Goal: Information Seeking & Learning: Learn about a topic

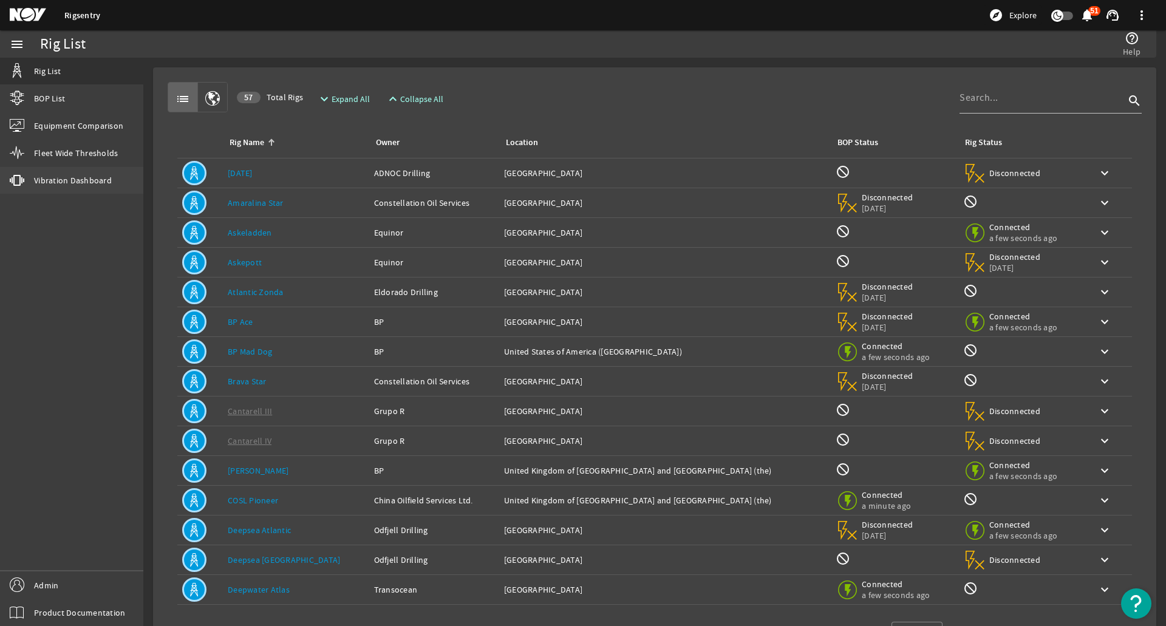
click at [60, 177] on span "Vibration Dashboard" at bounding box center [73, 180] width 78 height 12
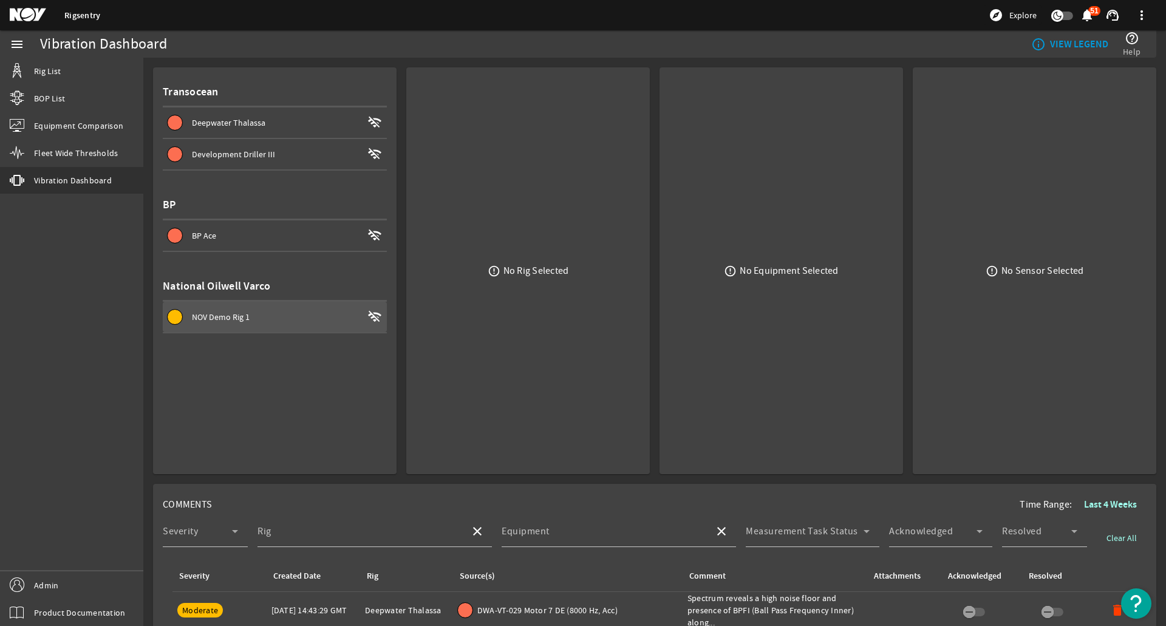
click at [292, 318] on div "NOV Demo Rig 1" at bounding box center [277, 317] width 171 height 12
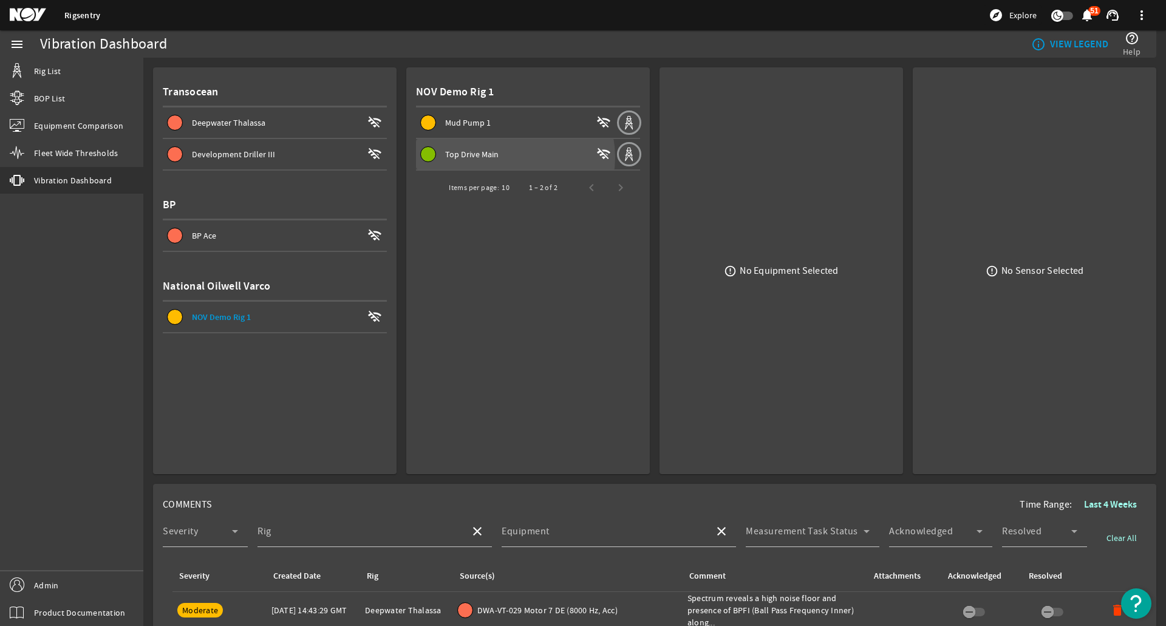
click at [504, 157] on div "Top Drive Main" at bounding box center [518, 154] width 146 height 12
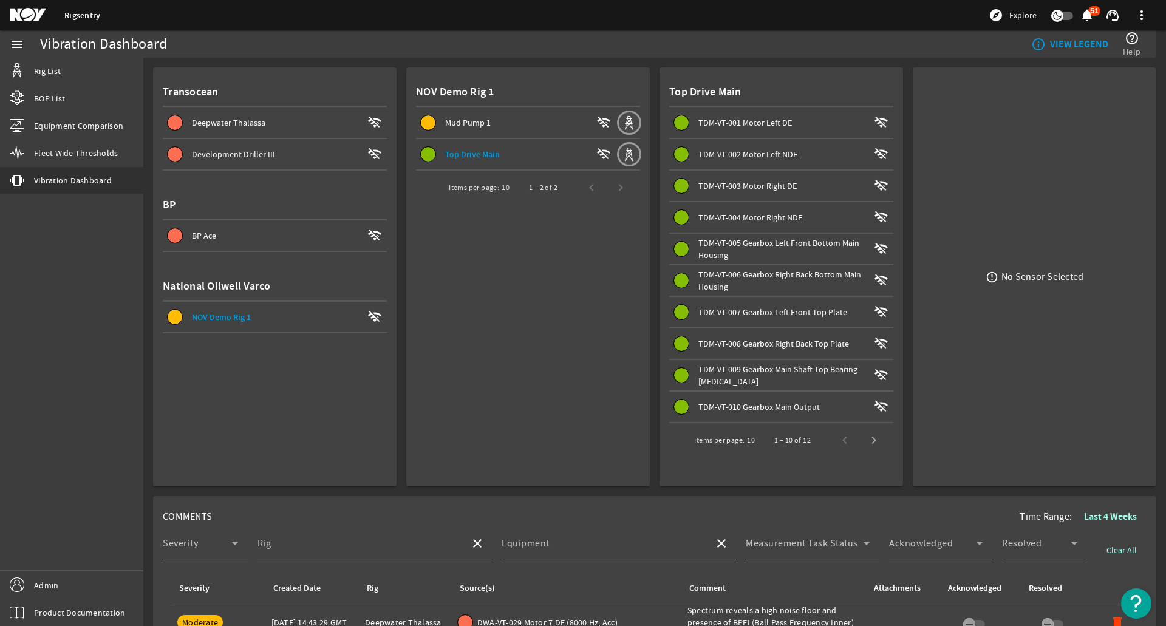
click at [767, 277] on span "TDM-VT-006 Gearbox Right Back Bottom Main Housing" at bounding box center [779, 280] width 163 height 23
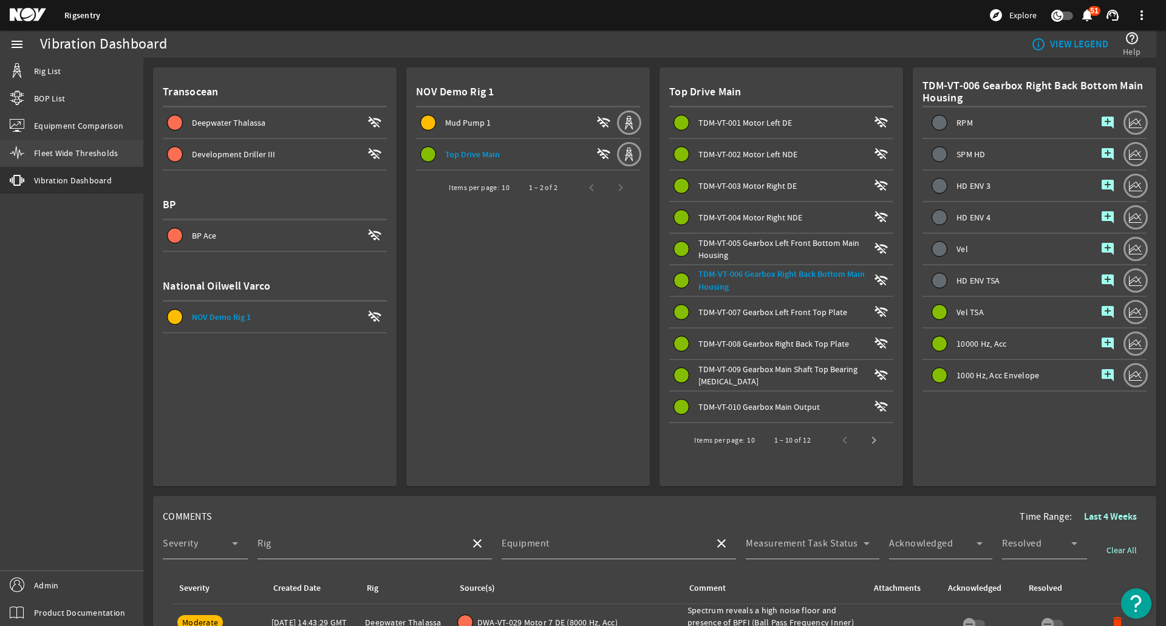
click at [82, 150] on span "Fleet Wide Thresholds" at bounding box center [76, 153] width 84 height 12
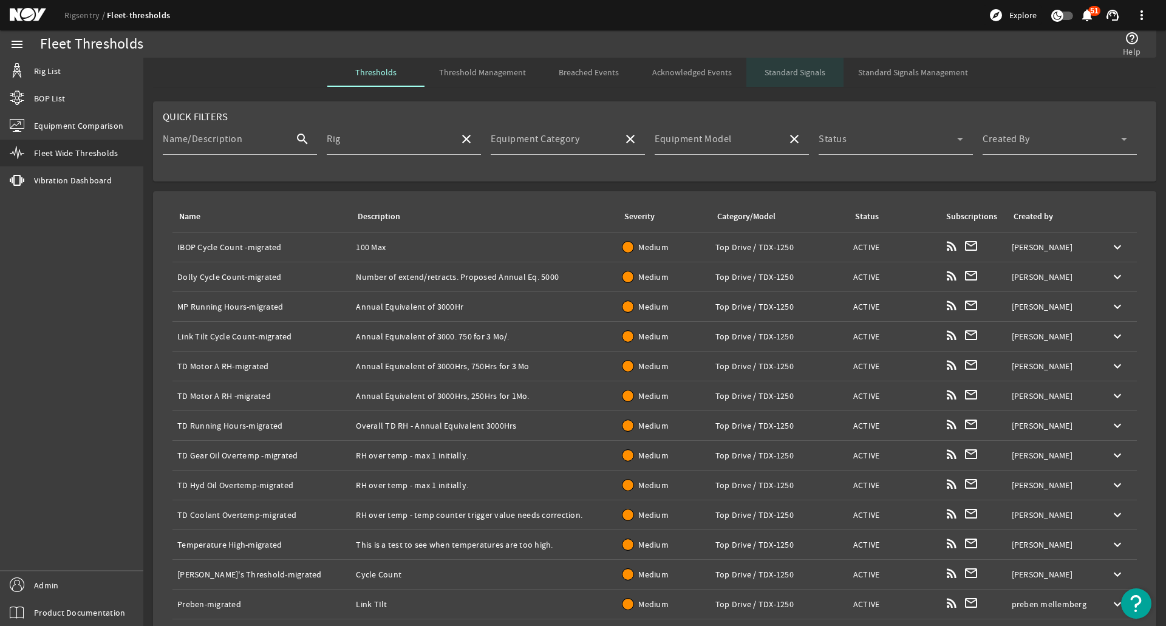
click at [796, 77] on span "Standard Signals" at bounding box center [795, 72] width 61 height 9
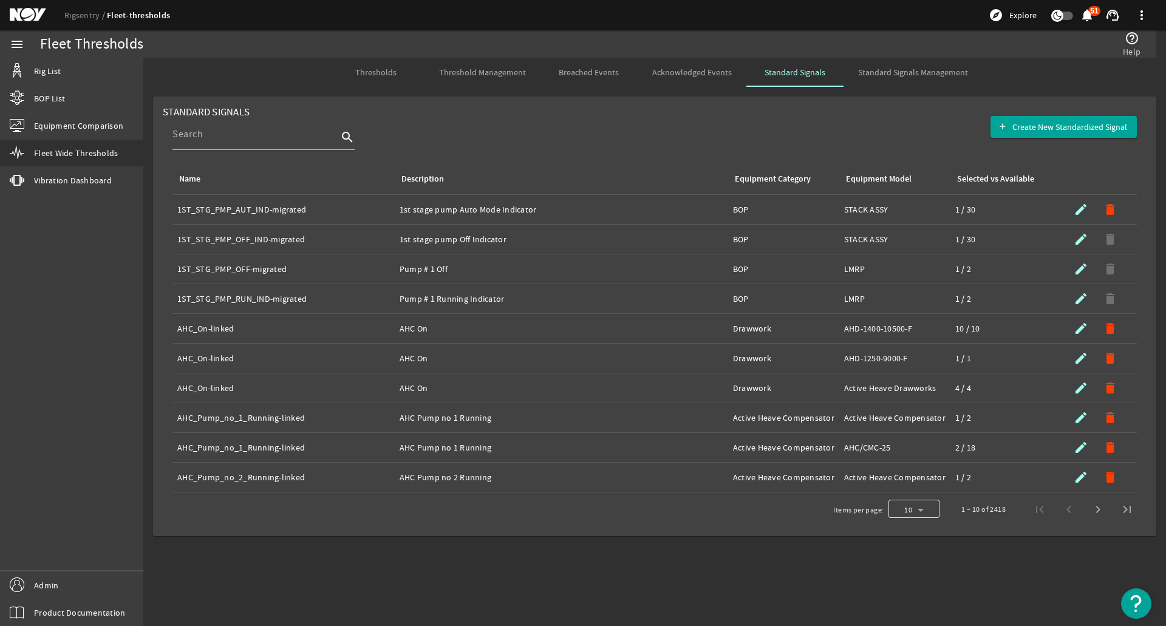
click at [932, 506] on div at bounding box center [914, 509] width 51 height 29
click at [927, 594] on mat-option "50" at bounding box center [914, 600] width 51 height 29
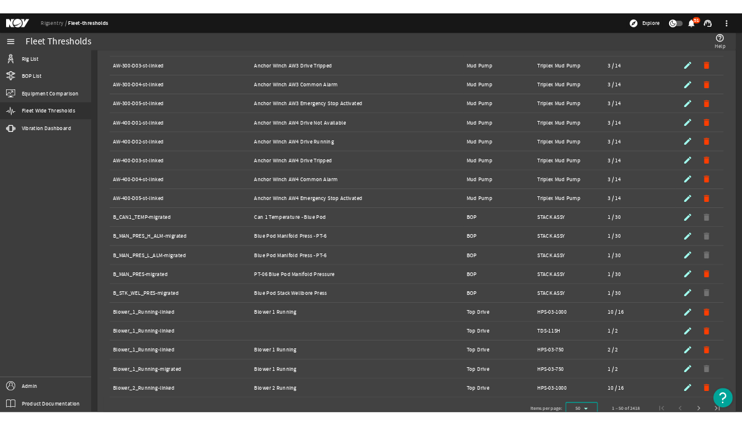
scroll to position [1101, 0]
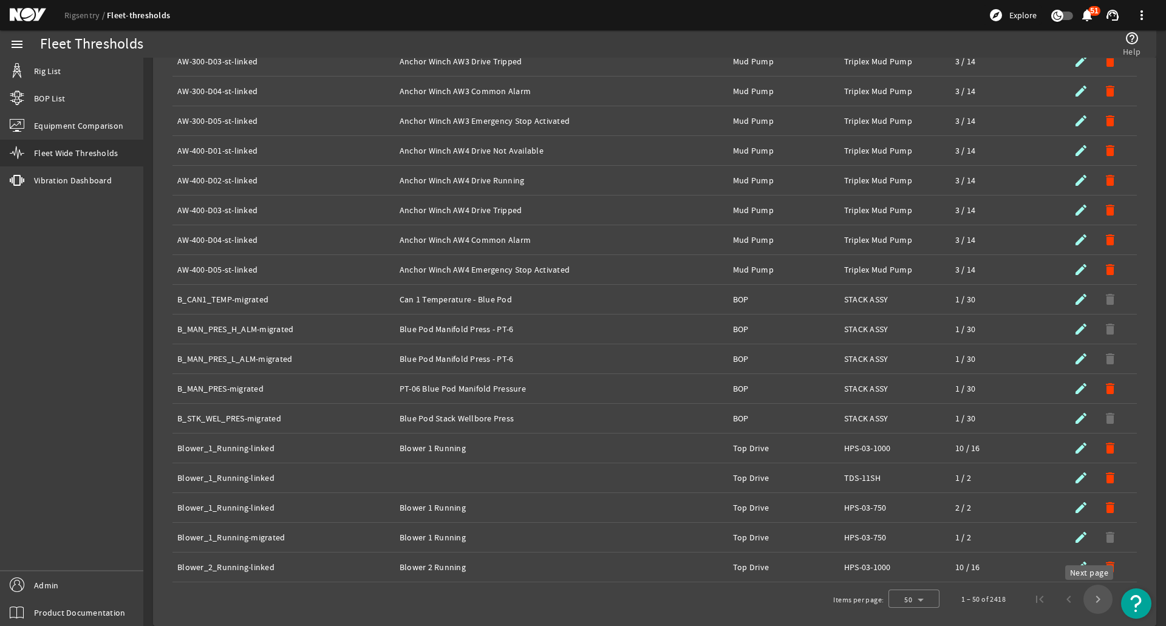
click at [1085, 598] on span "Next page" at bounding box center [1098, 599] width 29 height 29
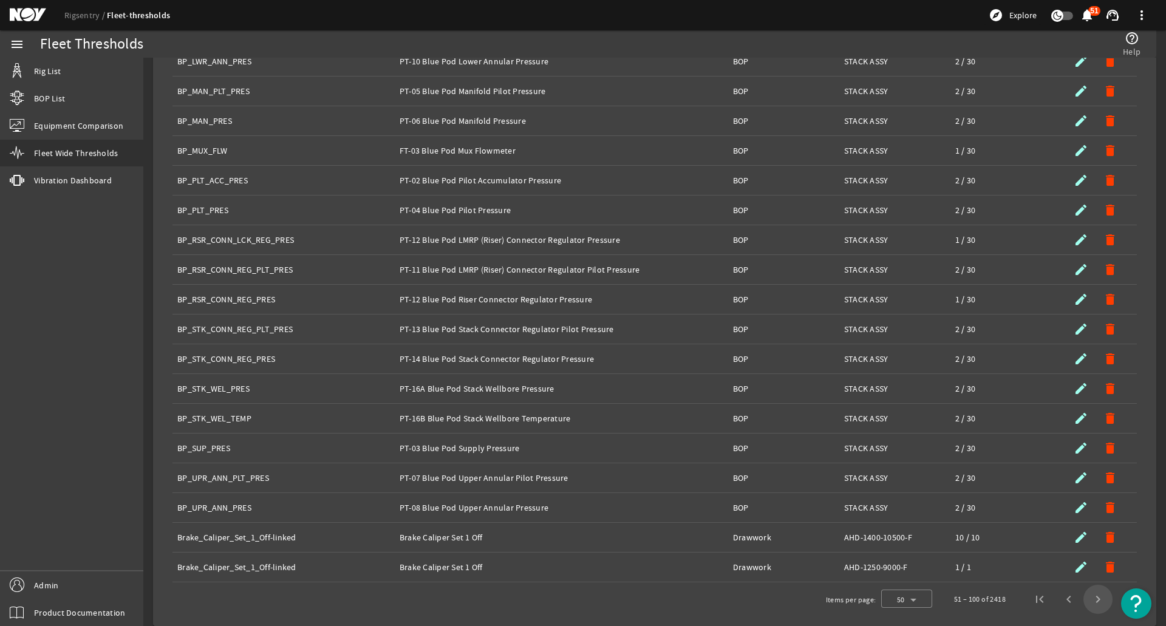
click at [1085, 599] on span "Next page" at bounding box center [1098, 599] width 29 height 29
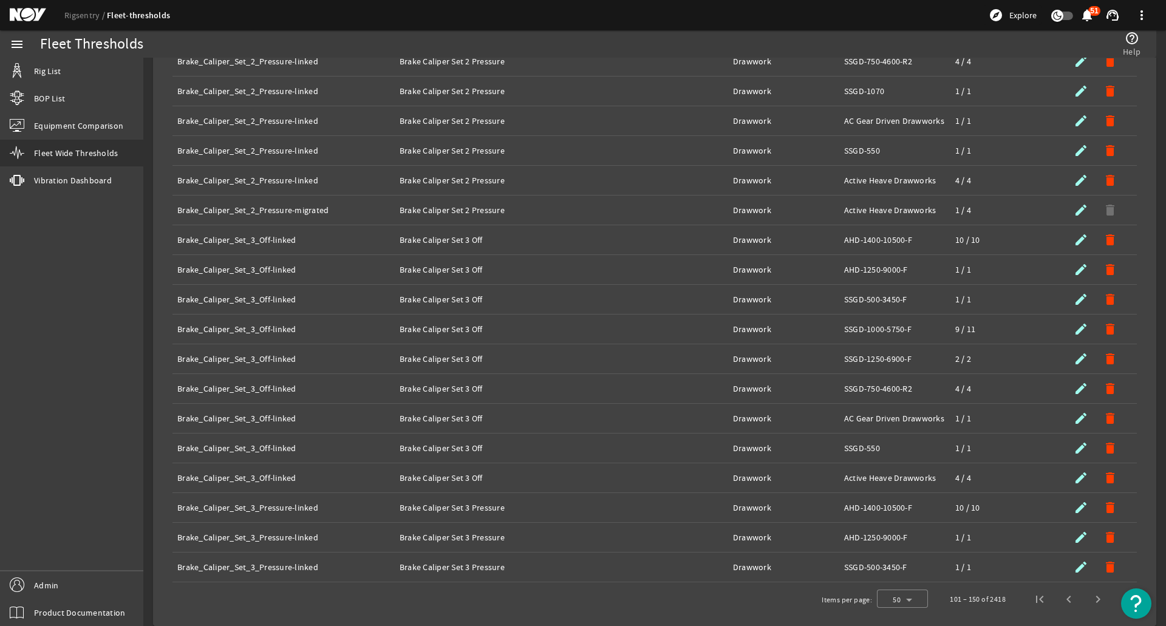
click at [1085, 599] on span "Next page" at bounding box center [1098, 599] width 29 height 29
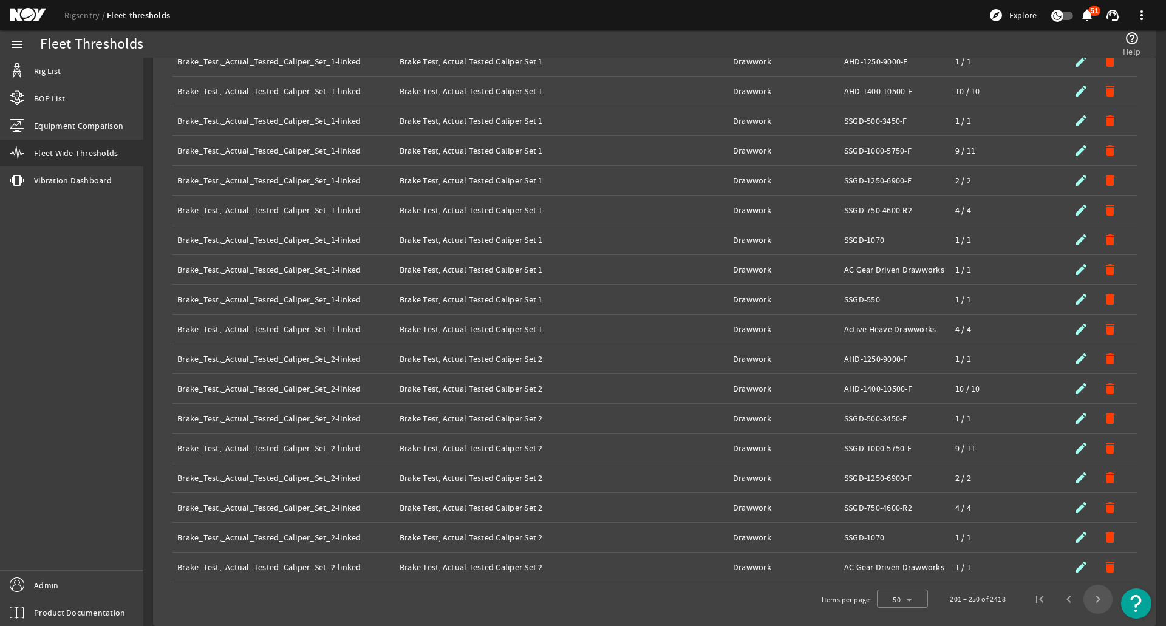
click at [1085, 599] on span "Next page" at bounding box center [1098, 599] width 29 height 29
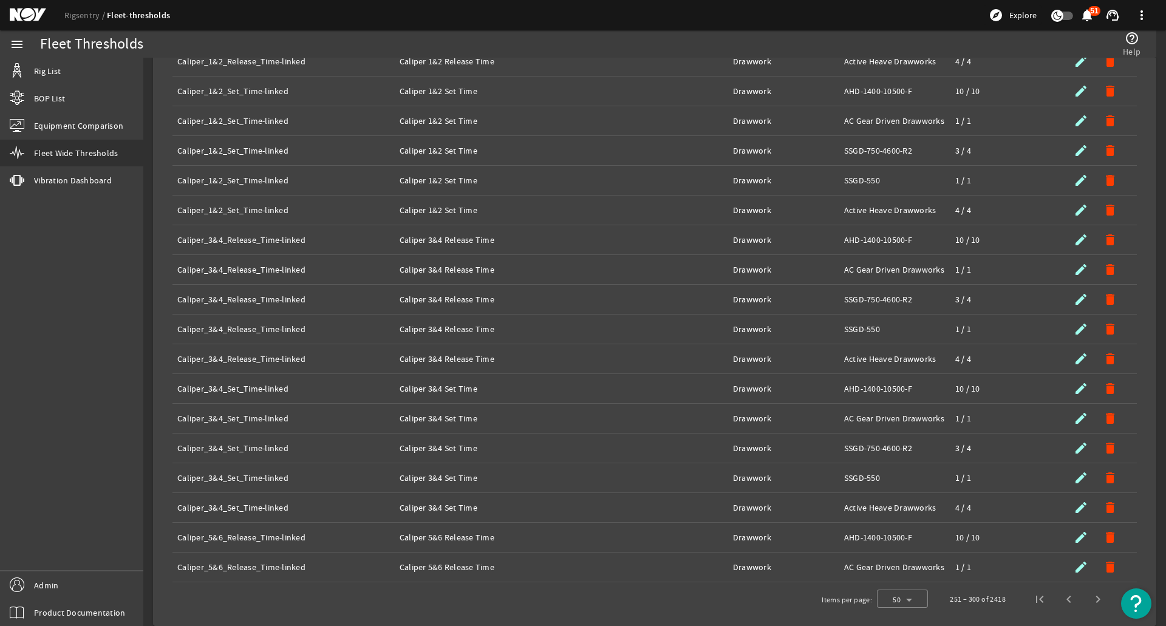
click at [1085, 599] on span "Next page" at bounding box center [1098, 599] width 29 height 29
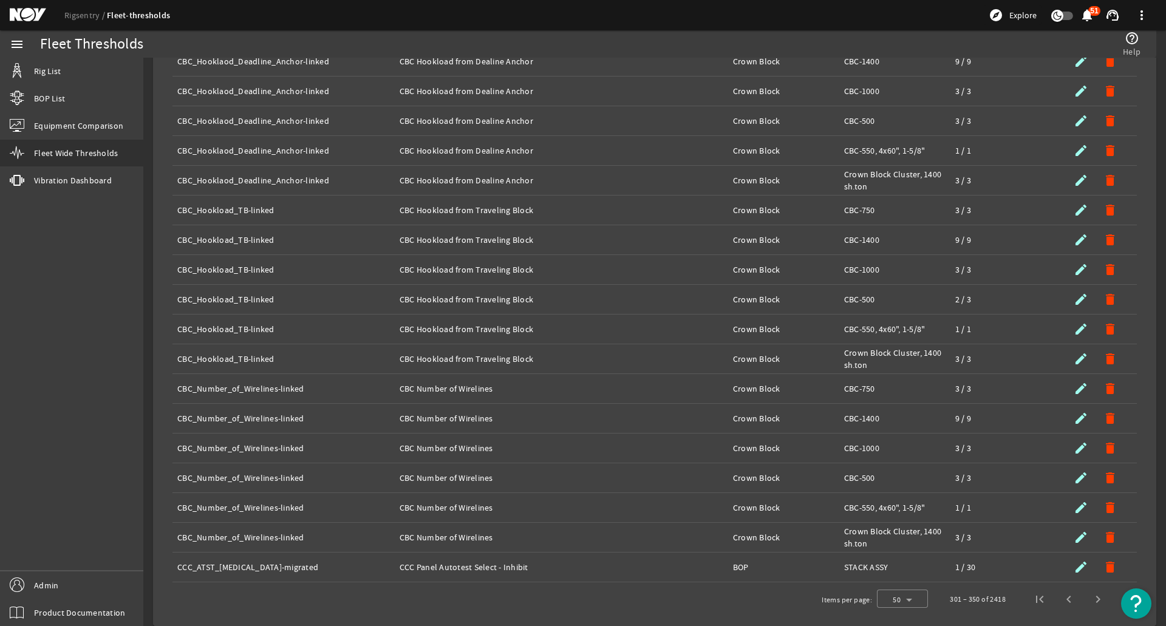
click at [1085, 599] on span "Next page" at bounding box center [1098, 599] width 29 height 29
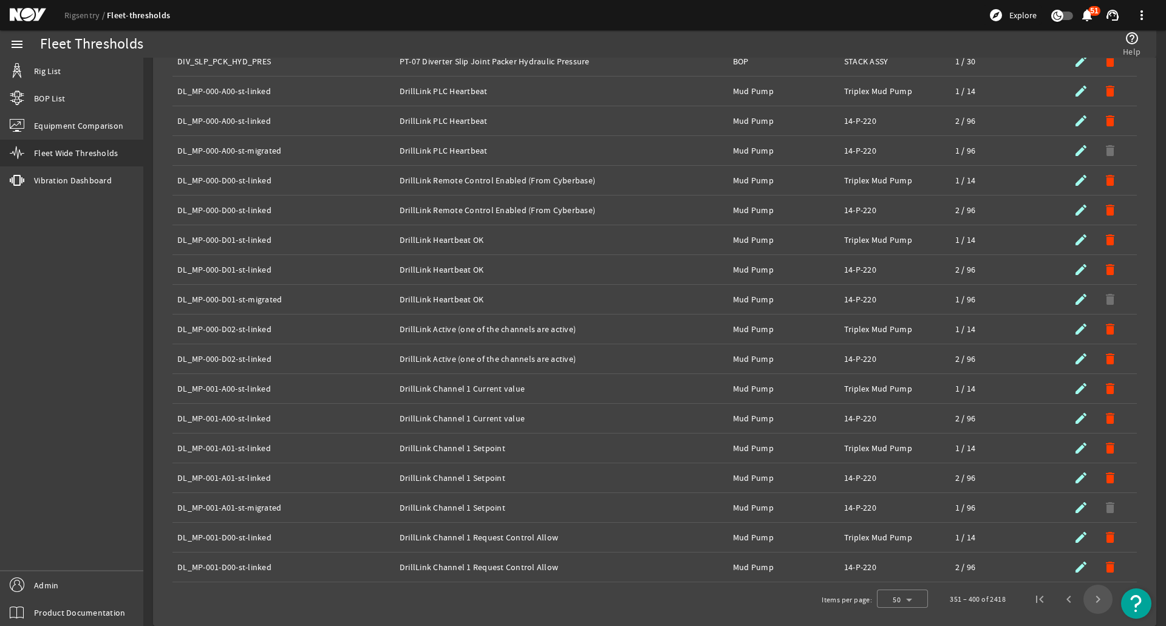
click at [1085, 599] on span "Next page" at bounding box center [1098, 599] width 29 height 29
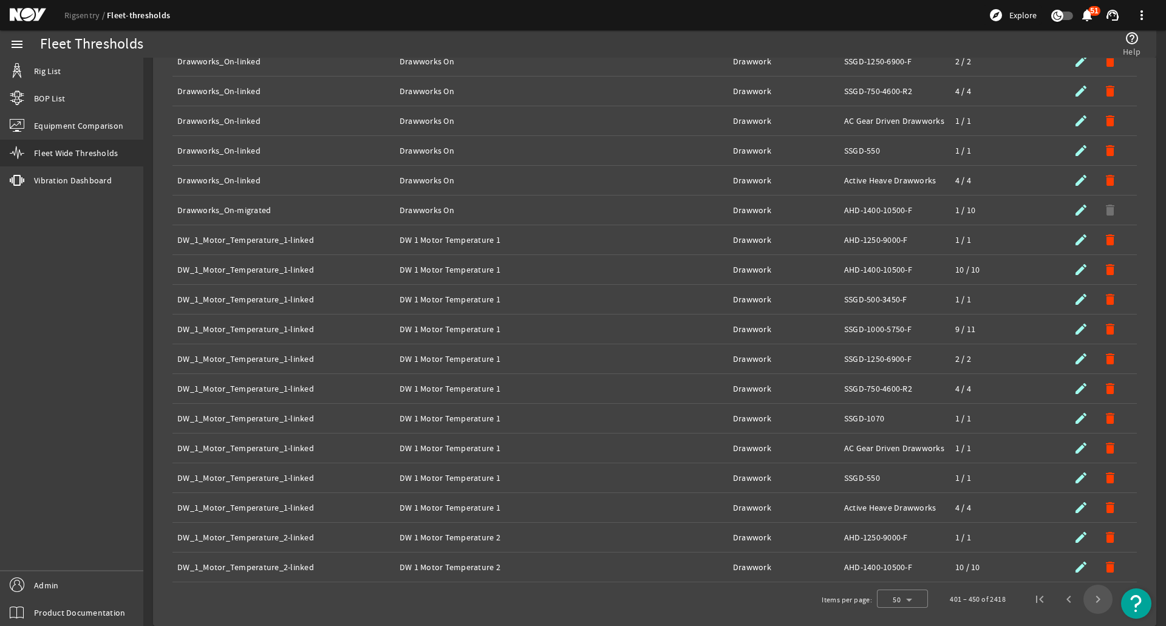
click at [1085, 599] on span "Next page" at bounding box center [1098, 599] width 29 height 29
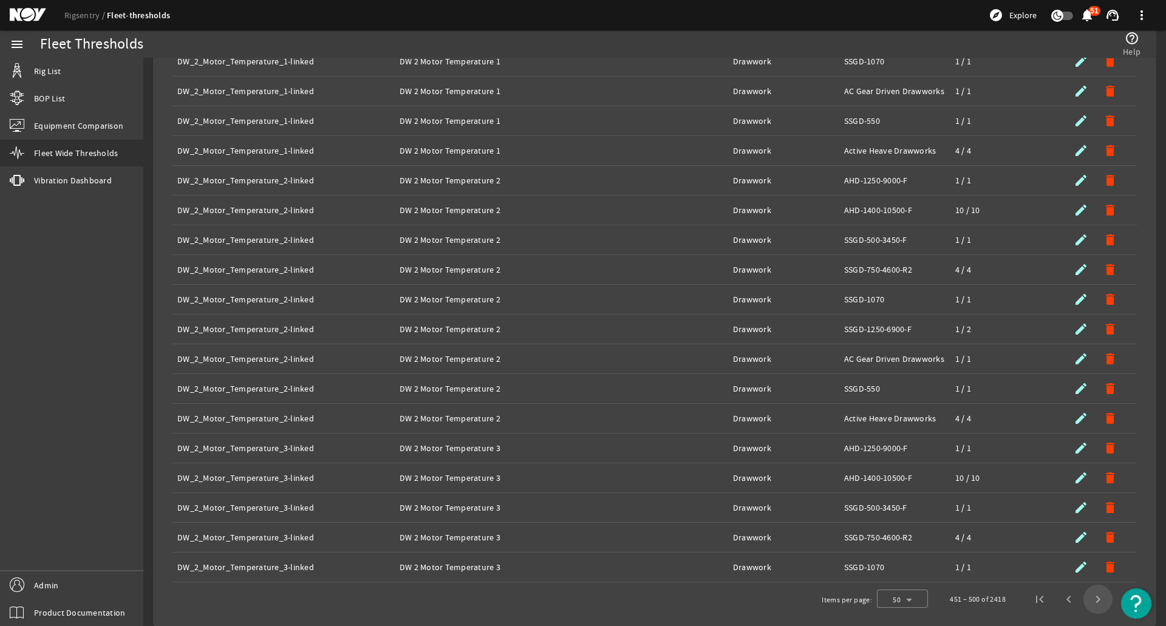
click at [1085, 599] on span "Next page" at bounding box center [1098, 599] width 29 height 29
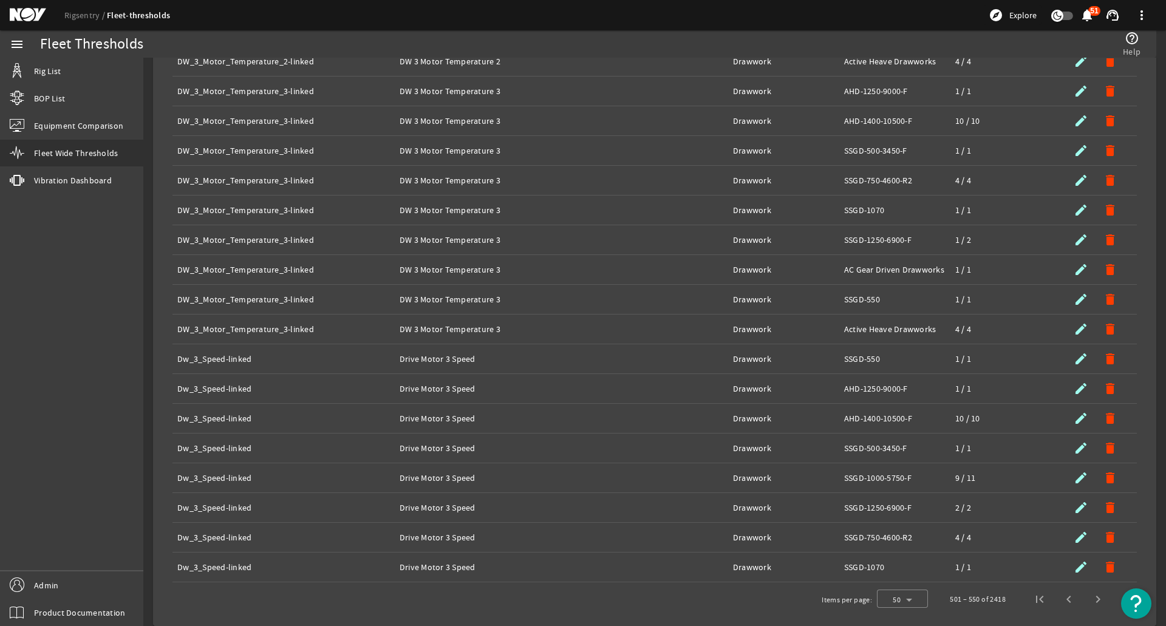
click at [1085, 599] on span "Next page" at bounding box center [1098, 599] width 29 height 29
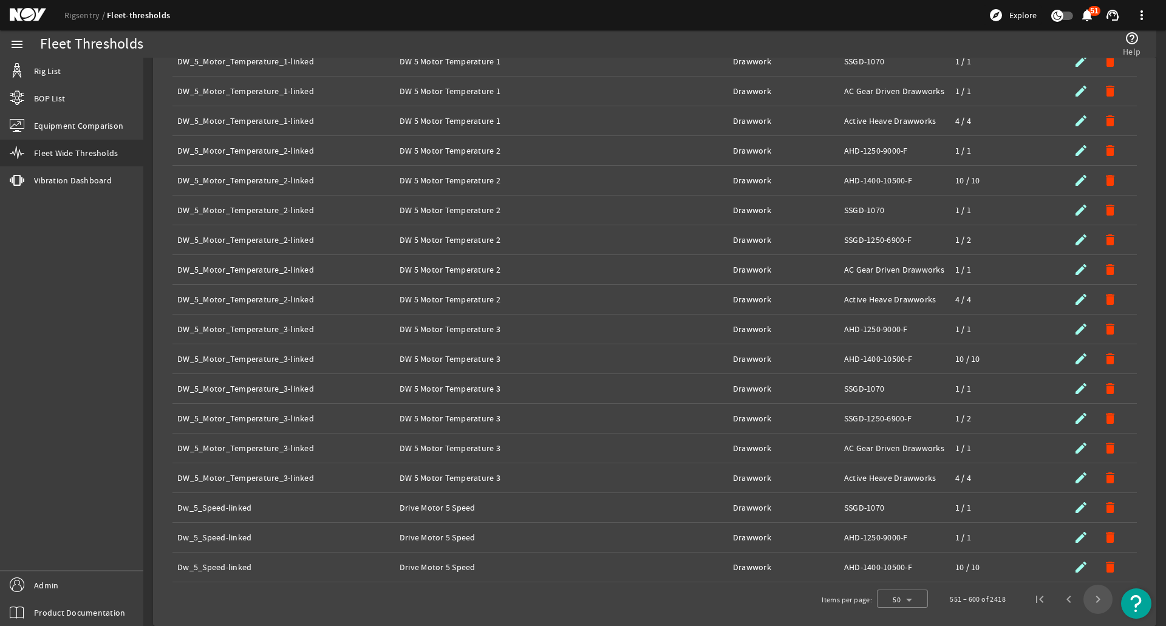
click at [1085, 599] on span "Next page" at bounding box center [1098, 599] width 29 height 29
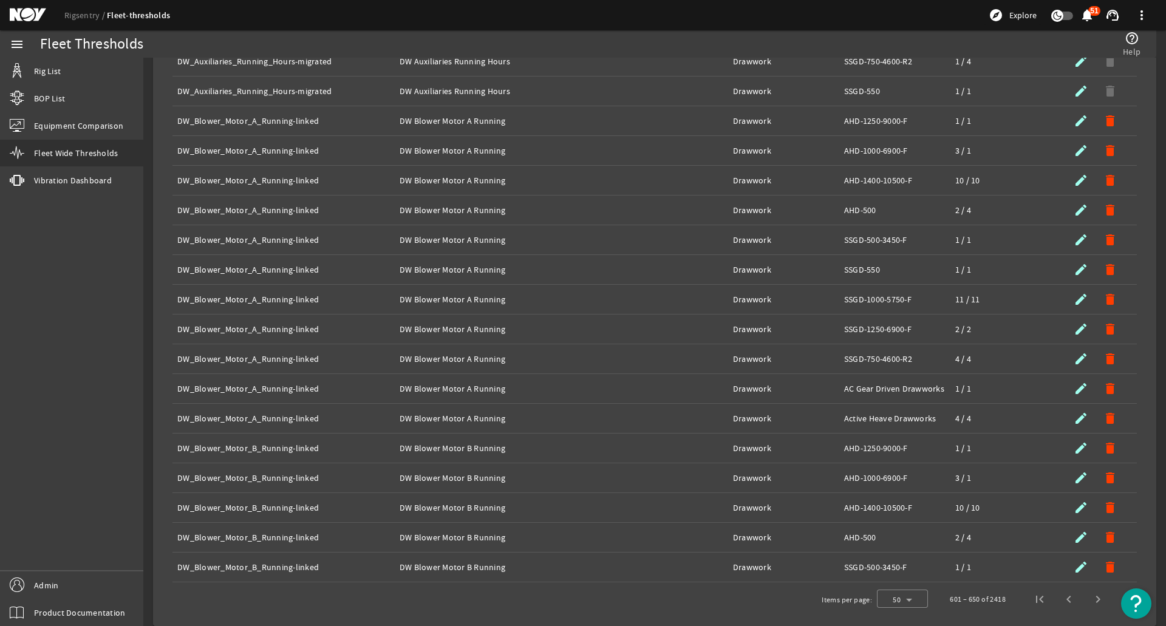
click at [1085, 599] on span "Next page" at bounding box center [1098, 599] width 29 height 29
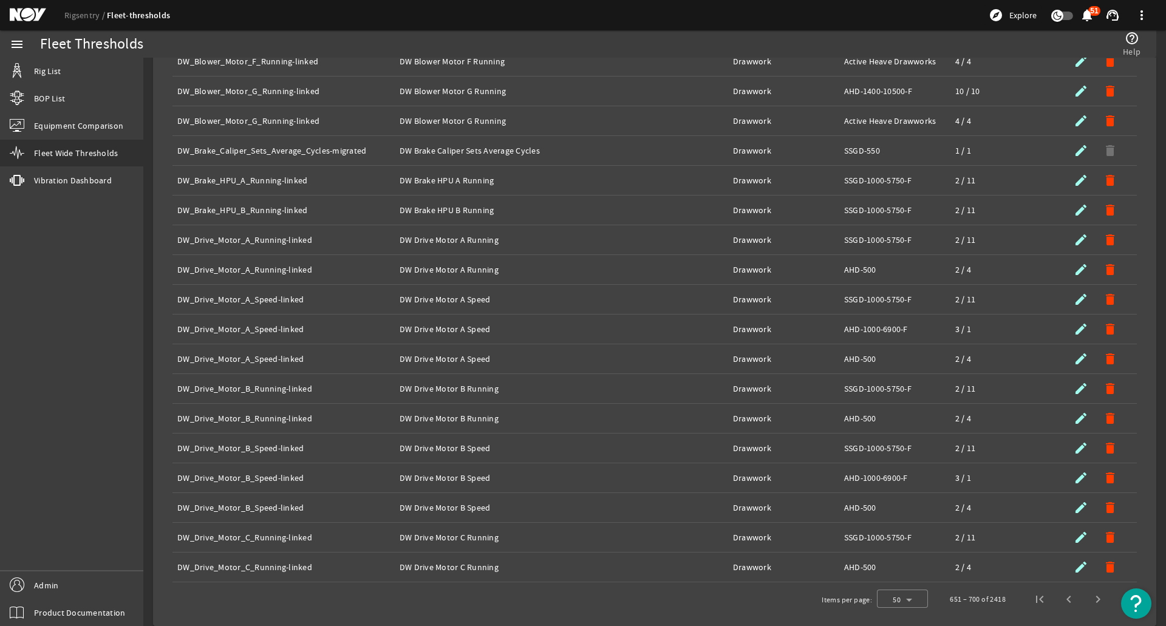
click at [1085, 599] on span "Next page" at bounding box center [1098, 599] width 29 height 29
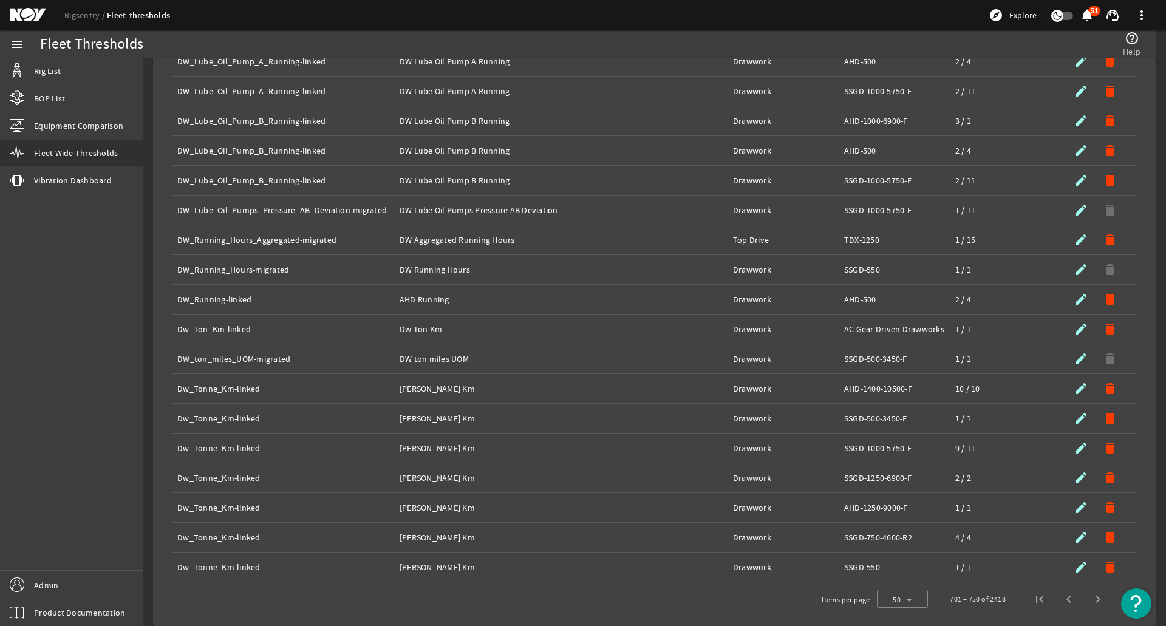
click at [1085, 599] on span "Next page" at bounding box center [1098, 599] width 29 height 29
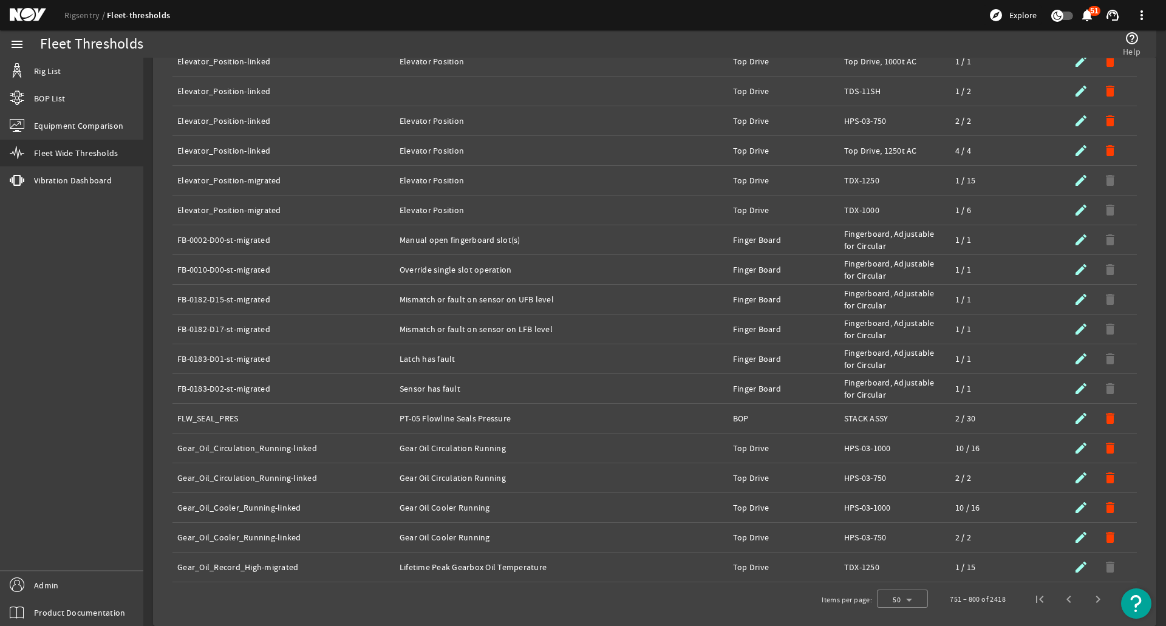
click at [1085, 599] on span "Next page" at bounding box center [1098, 599] width 29 height 29
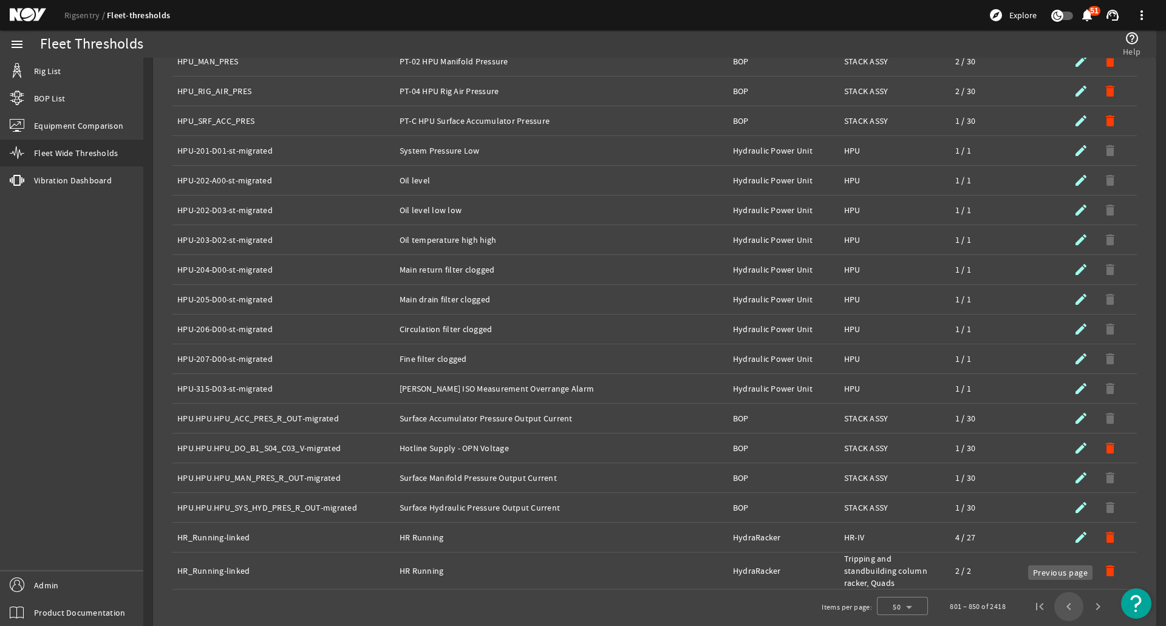
click at [1069, 603] on span "Previous page" at bounding box center [1068, 606] width 29 height 29
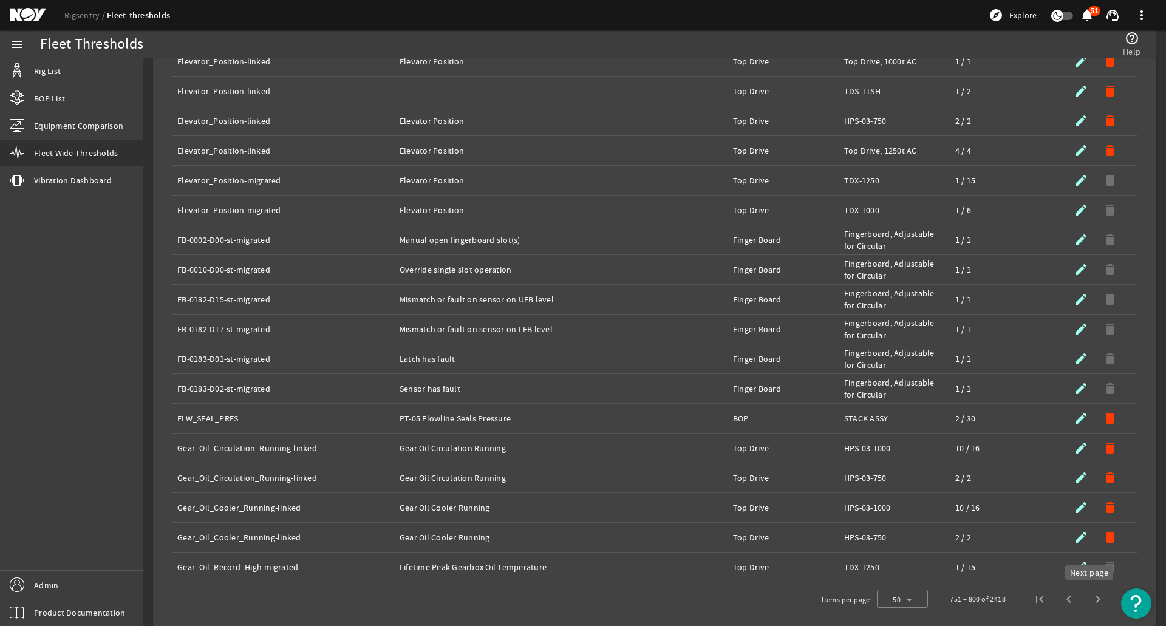
click at [1089, 601] on span "Next page" at bounding box center [1098, 599] width 29 height 29
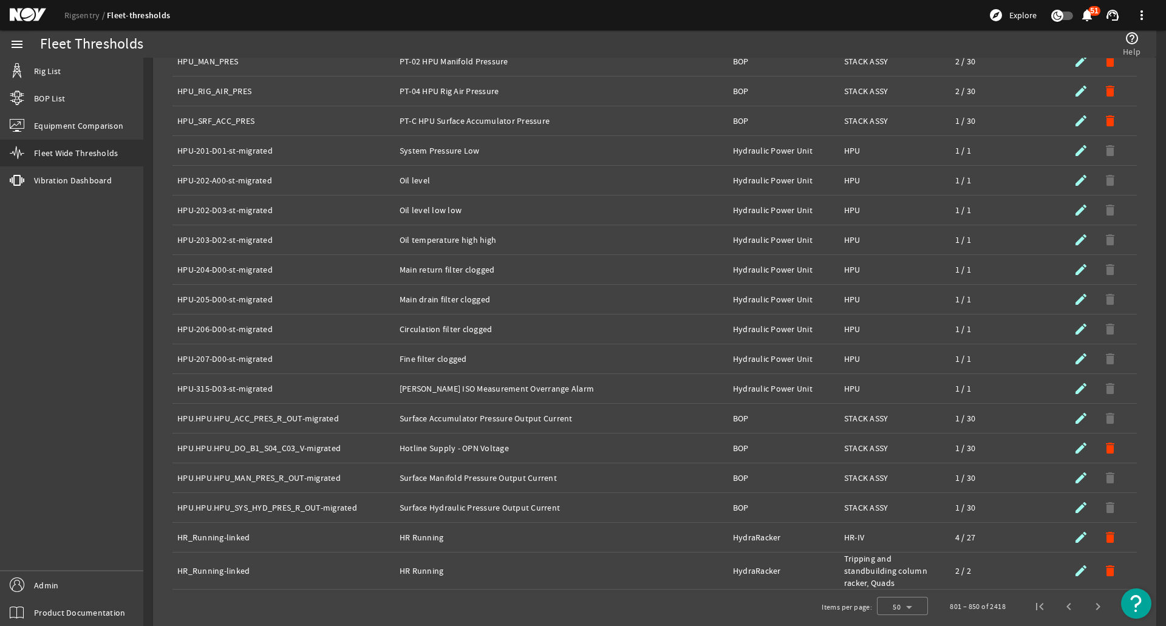
click at [1089, 601] on span "Next page" at bounding box center [1098, 606] width 29 height 29
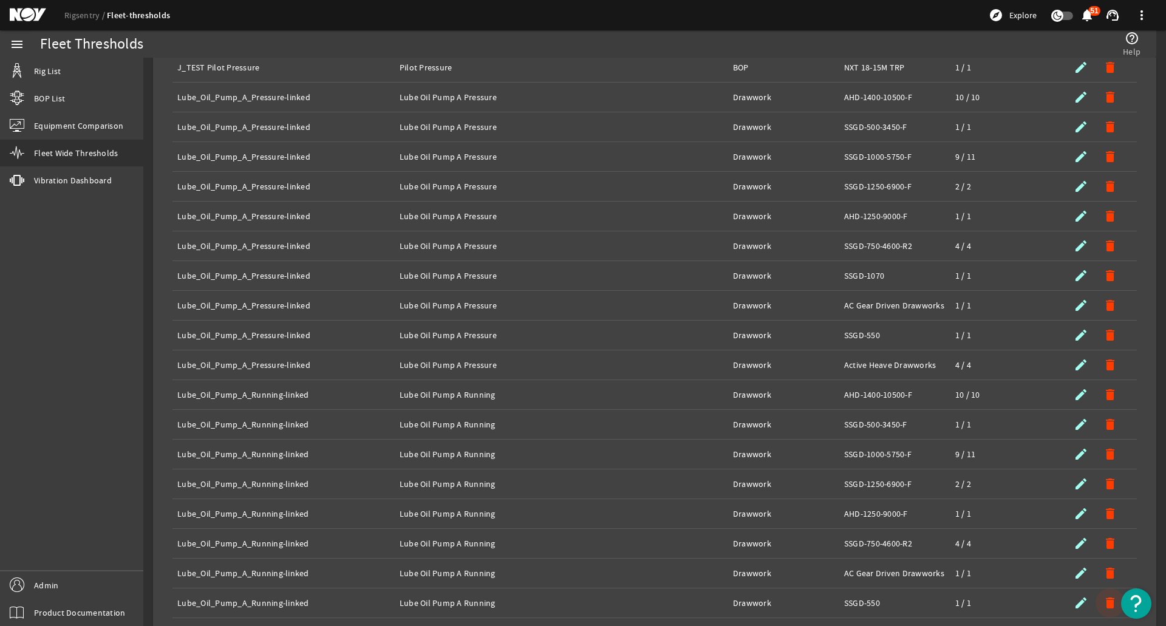
click at [1096, 601] on span "button" at bounding box center [1110, 603] width 29 height 29
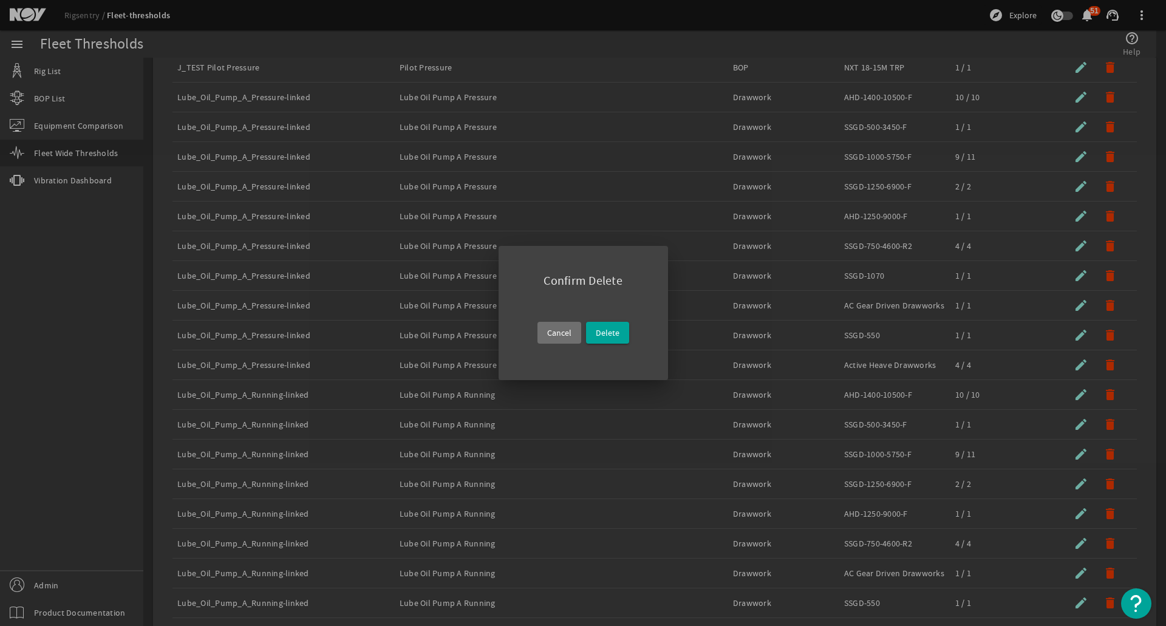
click at [560, 330] on span "Cancel" at bounding box center [559, 333] width 24 height 15
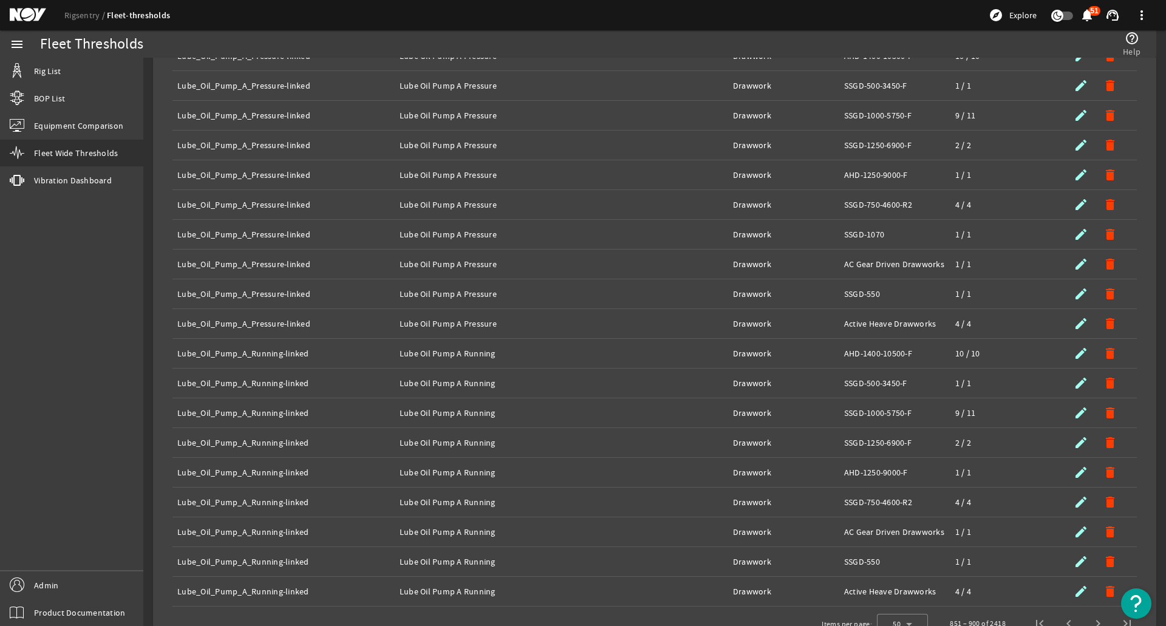
scroll to position [1159, 0]
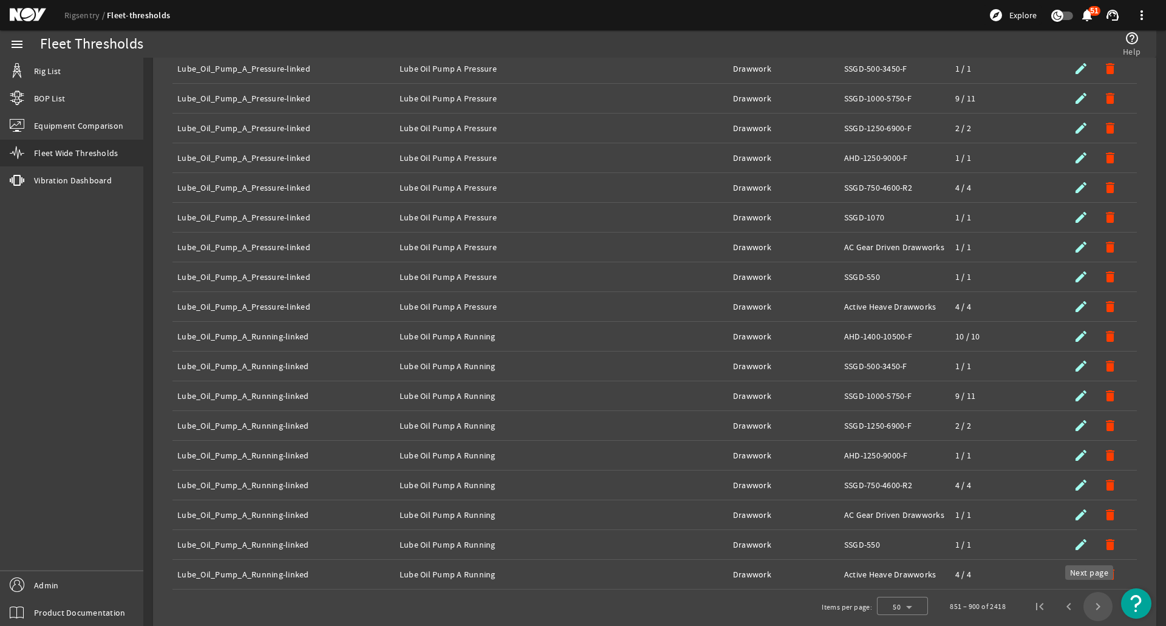
click at [1087, 603] on span "Next page" at bounding box center [1098, 606] width 29 height 29
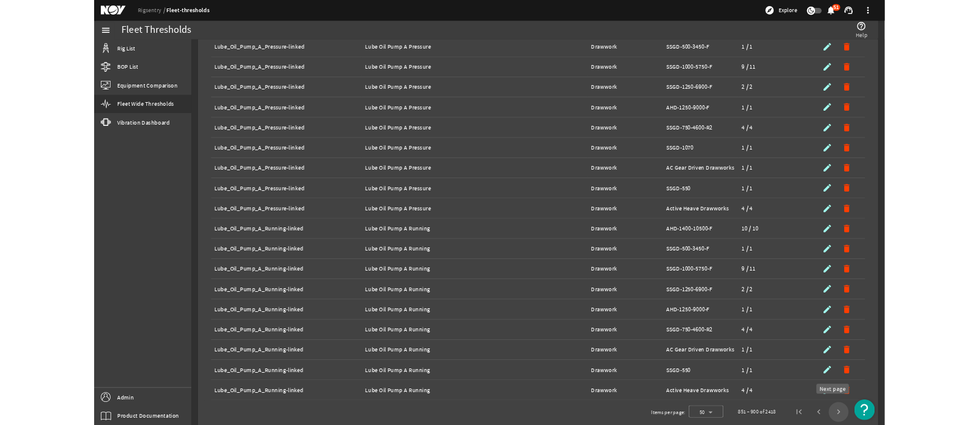
scroll to position [1101, 0]
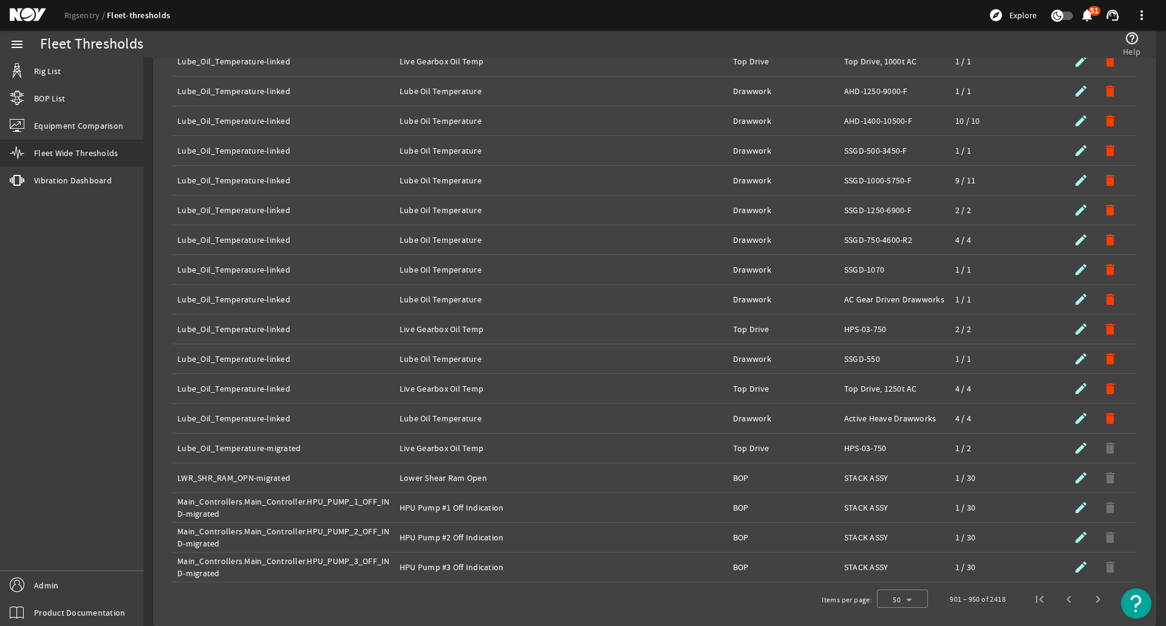
click at [1087, 603] on span "Next page" at bounding box center [1098, 599] width 29 height 29
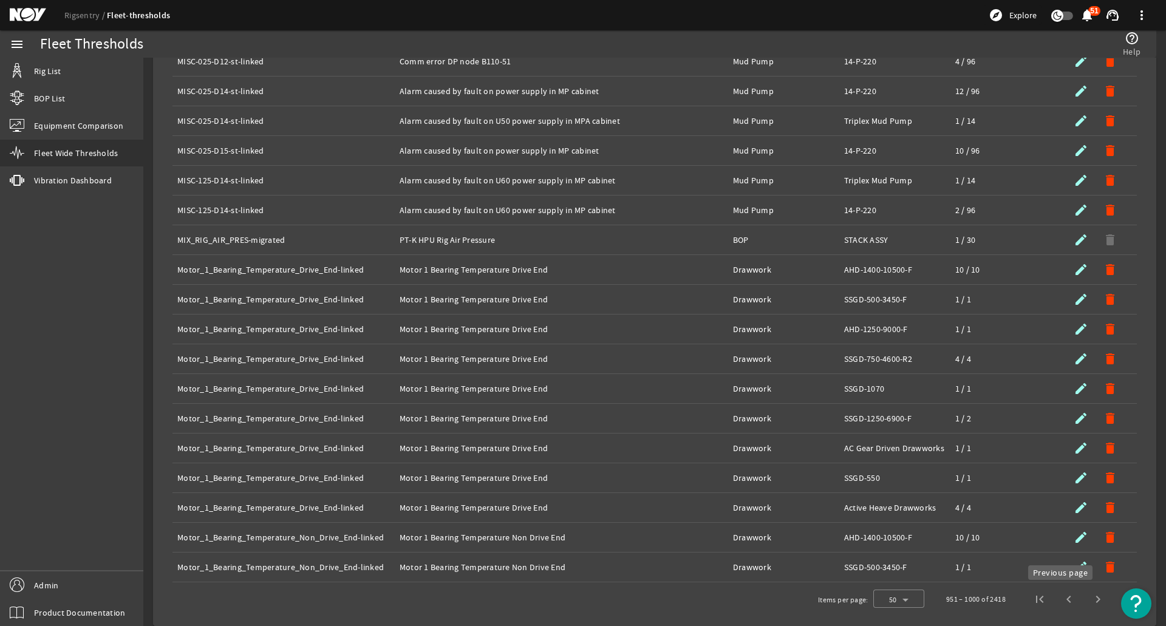
click at [1064, 599] on span "Previous page" at bounding box center [1068, 599] width 29 height 29
